Goal: Task Accomplishment & Management: Use online tool/utility

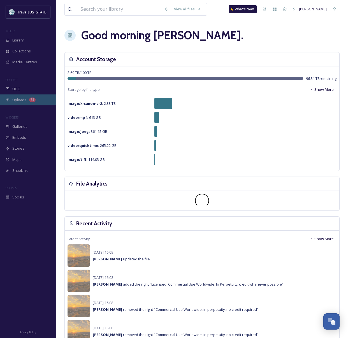
click at [37, 101] on div "Uploads 72" at bounding box center [28, 99] width 56 height 11
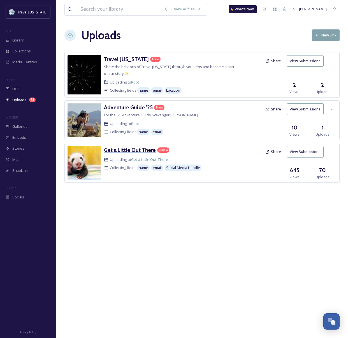
click at [141, 151] on h3 "Get a Little Out There" at bounding box center [130, 149] width 52 height 7
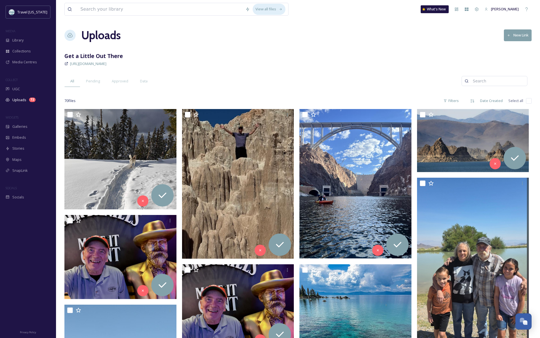
scroll to position [70, 0]
